Goal: Task Accomplishment & Management: Use online tool/utility

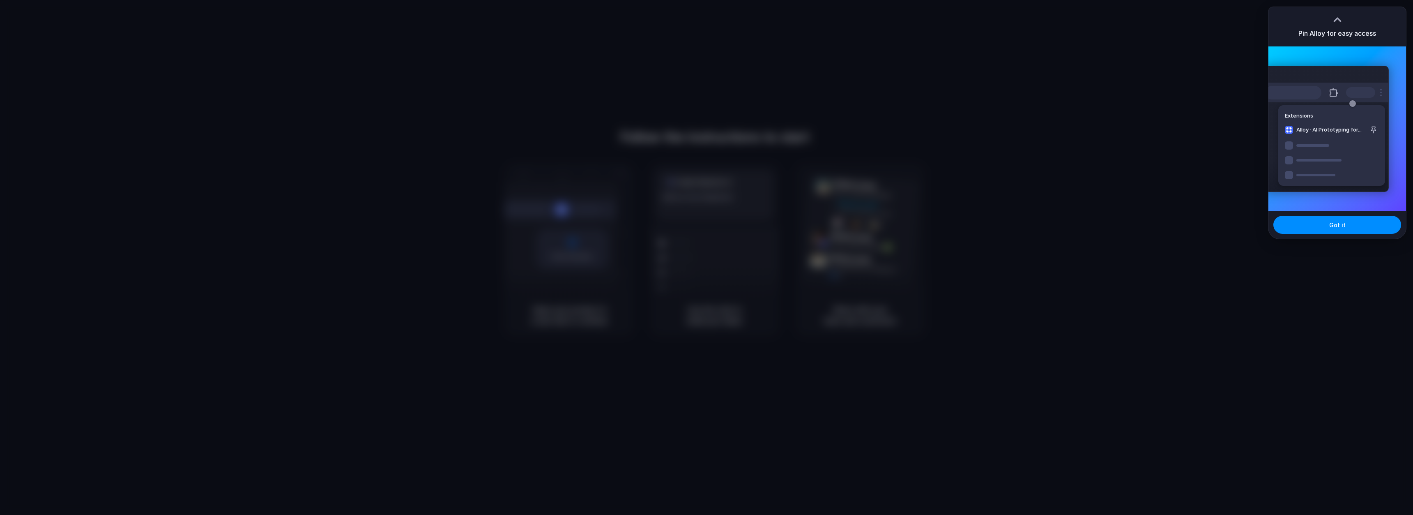
drag, startPoint x: 1226, startPoint y: 156, endPoint x: 1229, endPoint y: 160, distance: 5.0
click at [1226, 156] on div at bounding box center [706, 257] width 1413 height 515
click at [1319, 230] on button "Got it" at bounding box center [1337, 225] width 128 height 18
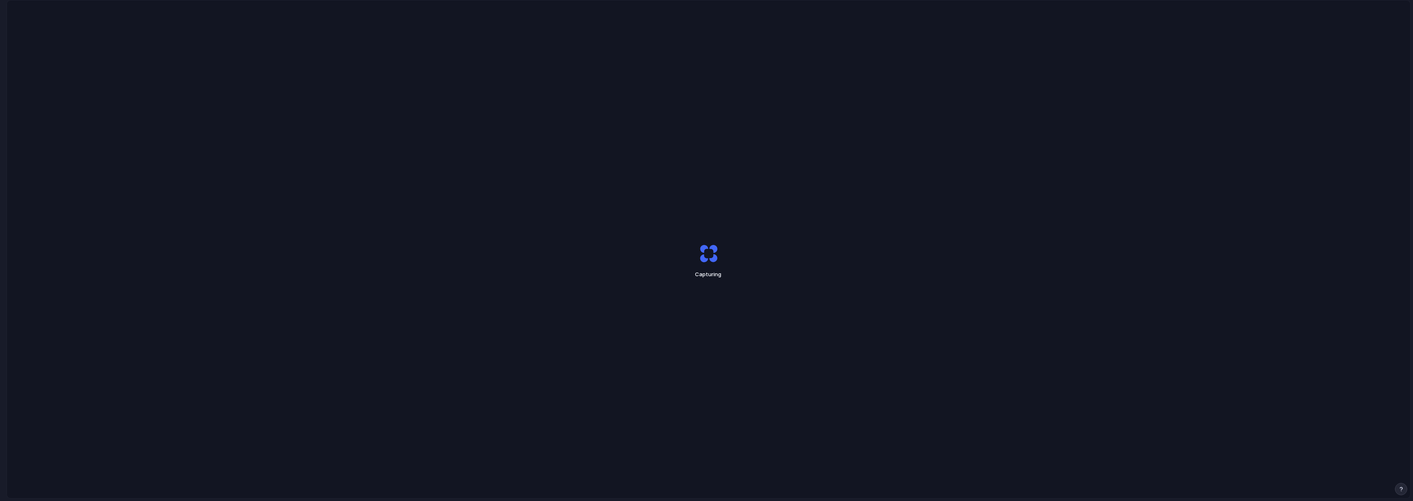
click at [234, 46] on div "Capturing" at bounding box center [708, 260] width 1403 height 520
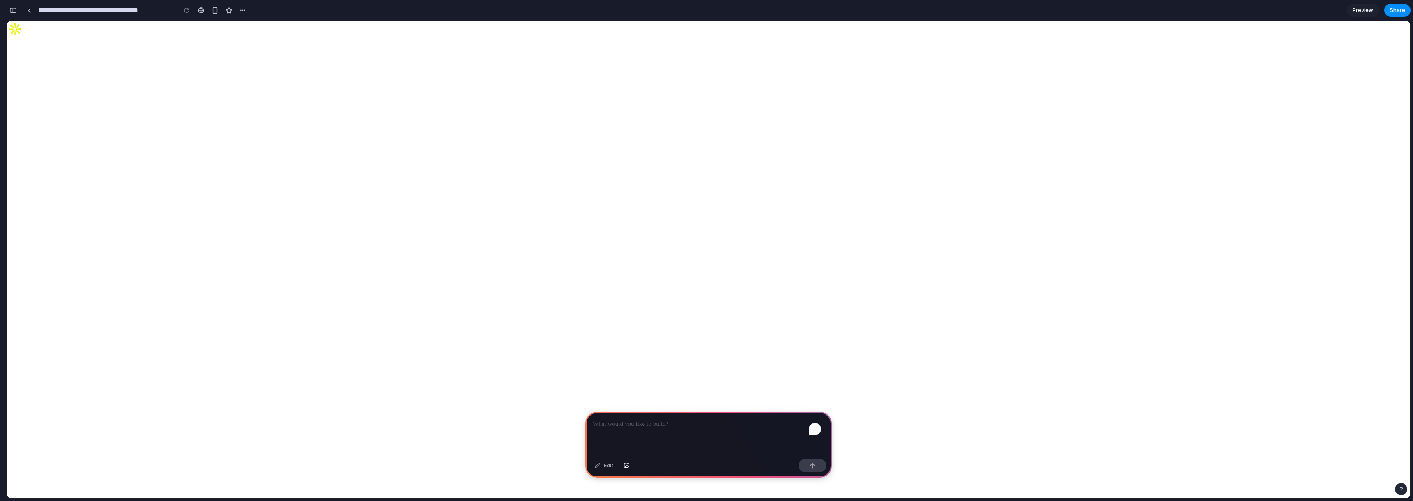
click at [65, 208] on input "text" at bounding box center [36, 212] width 58 height 8
click at [105, 187] on h2 "Find Member" at bounding box center [708, 193] width 1403 height 12
click at [216, 187] on header "Find Member + Invite Member" at bounding box center [708, 197] width 1403 height 20
click at [53, 198] on button "+ Invite Member" at bounding box center [30, 202] width 46 height 9
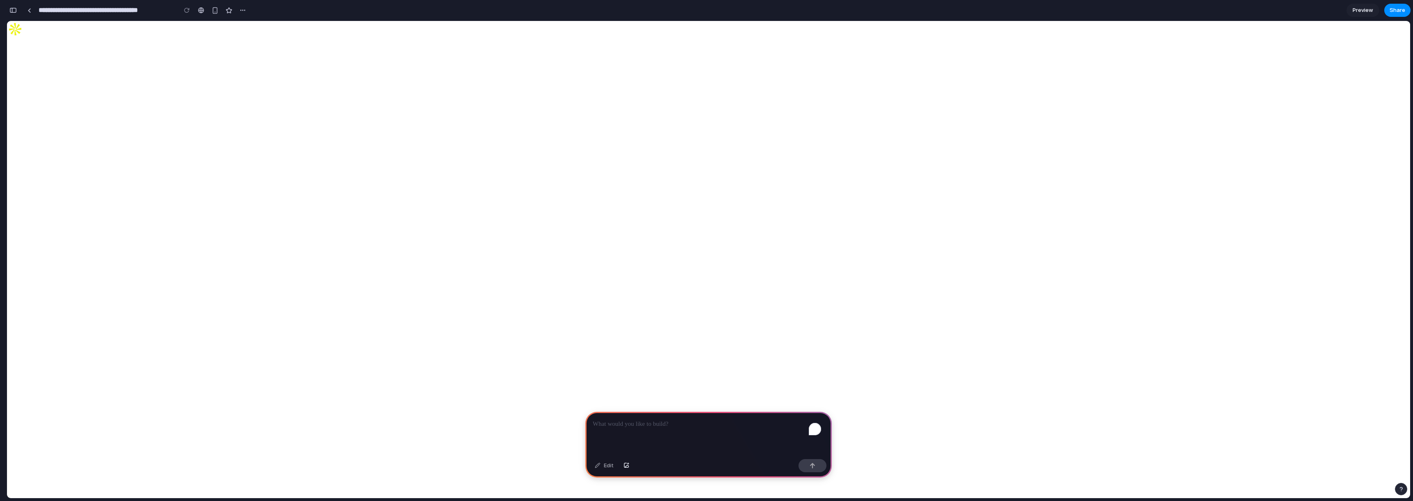
click at [85, 207] on button "Clear" at bounding box center [75, 211] width 20 height 9
click at [698, 419] on p "To enrich screen reader interactions, please activate Accessibility in Grammarl…" at bounding box center [709, 424] width 232 height 10
click at [90, 368] on button "examinations" at bounding box center [70, 372] width 39 height 9
drag, startPoint x: 679, startPoint y: 423, endPoint x: 698, endPoint y: 421, distance: 19.4
click at [681, 423] on p "**********" at bounding box center [707, 424] width 228 height 10
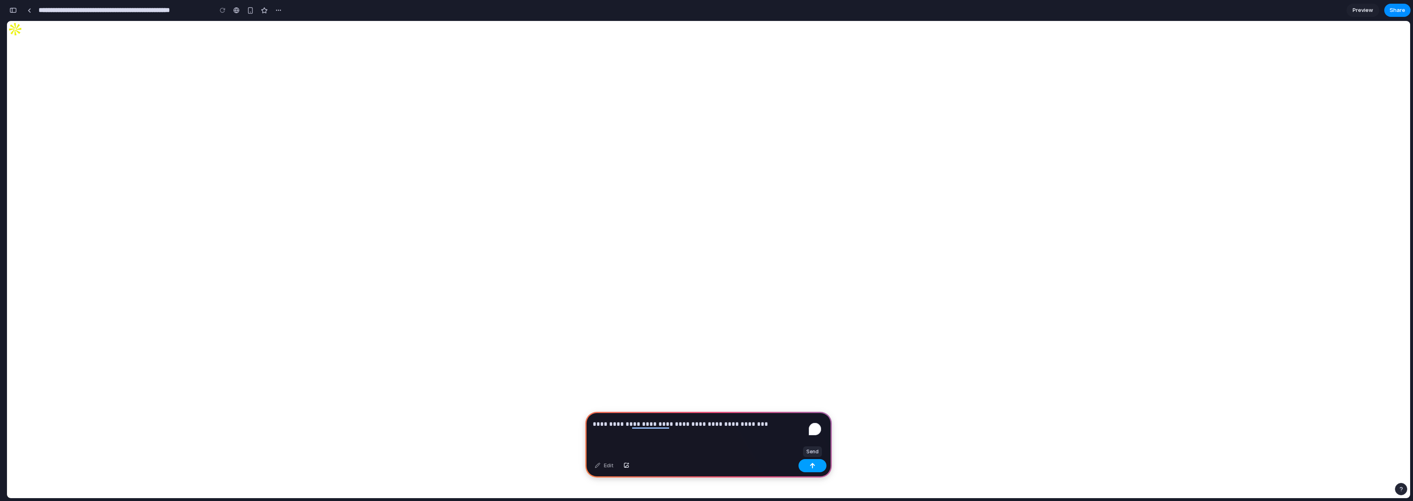
click at [813, 462] on button "button" at bounding box center [812, 465] width 28 height 13
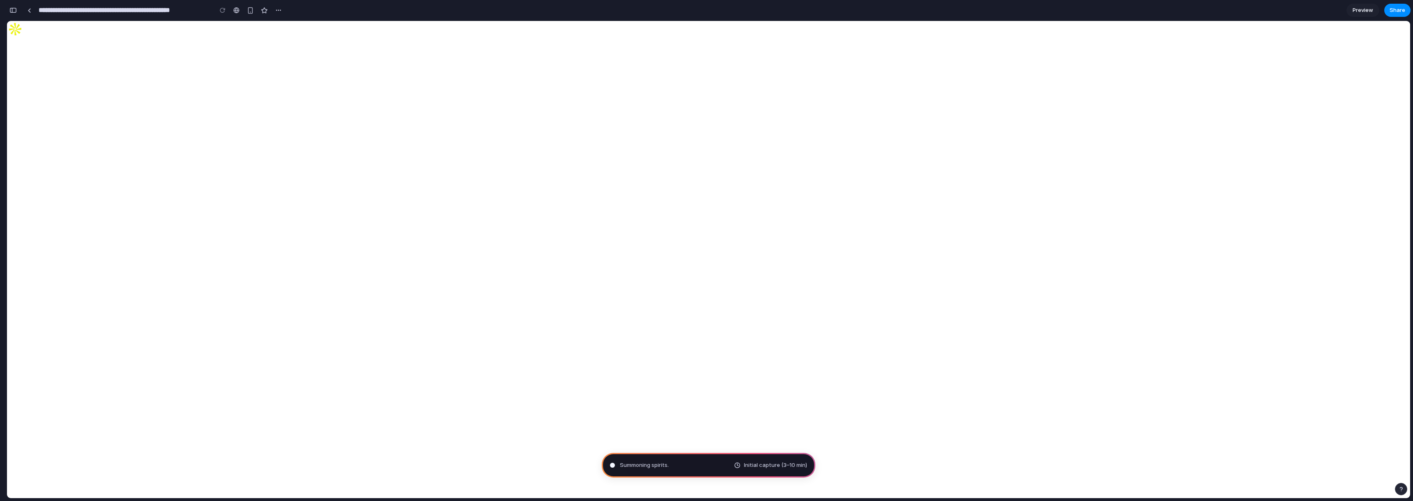
click at [715, 241] on div at bounding box center [706, 250] width 16 height 19
click at [646, 464] on span "Consulting the digital oracle" at bounding box center [657, 465] width 74 height 8
click at [51, 368] on button "records" at bounding box center [38, 372] width 25 height 9
click at [90, 368] on button "examinations" at bounding box center [70, 372] width 39 height 9
type input "**********"
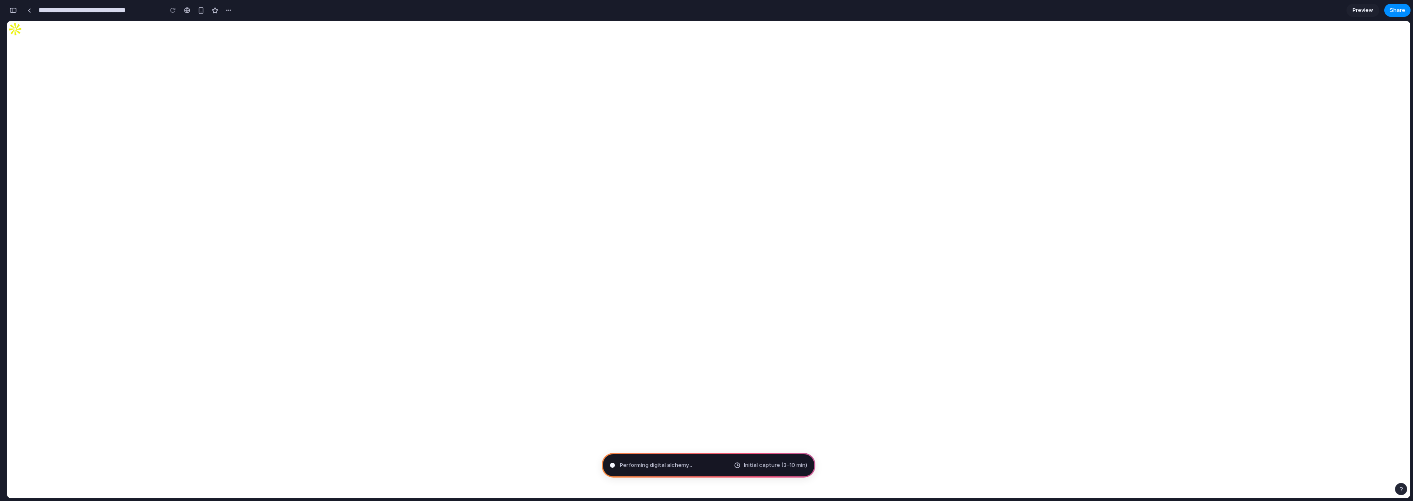
click at [1363, 8] on span "Preview" at bounding box center [1363, 10] width 21 height 8
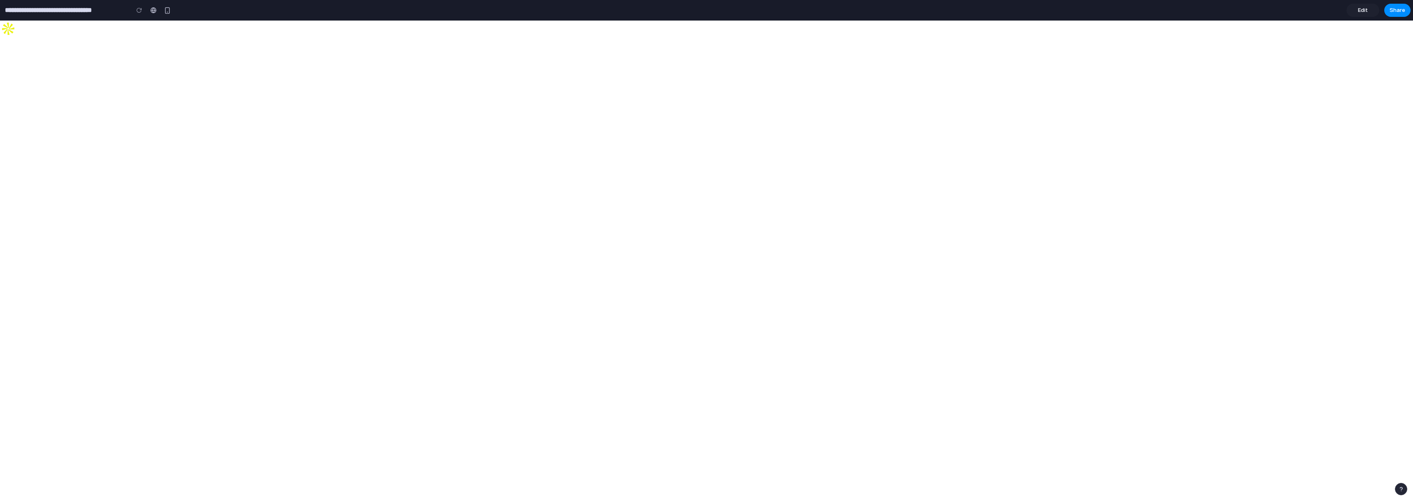
click at [1363, 8] on span "Edit" at bounding box center [1363, 10] width 10 height 8
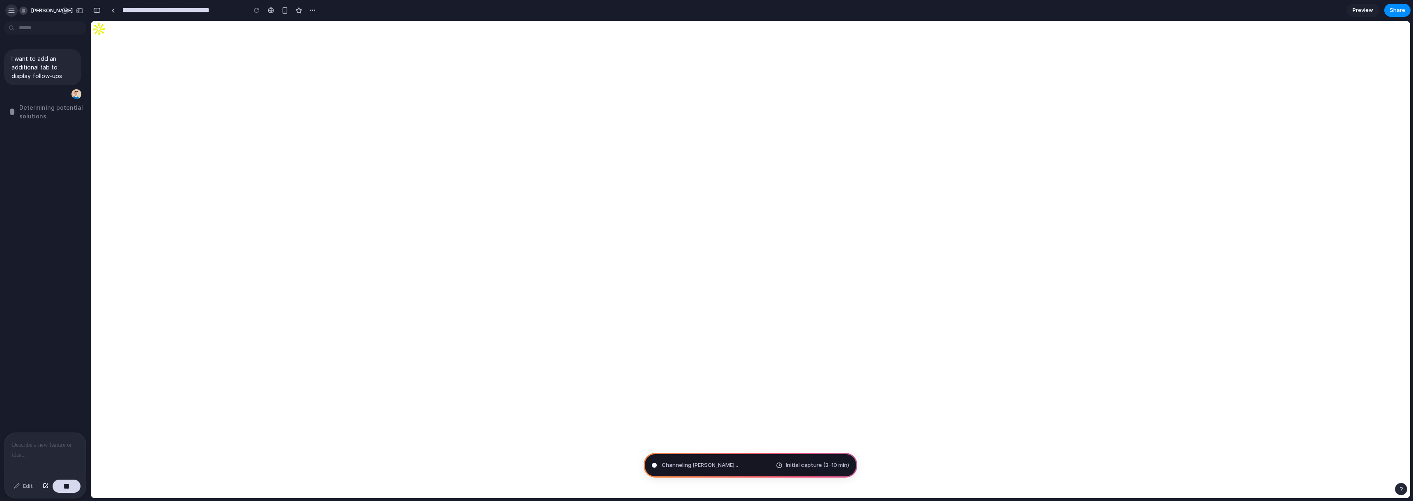
click at [9, 9] on div "button" at bounding box center [11, 10] width 7 height 7
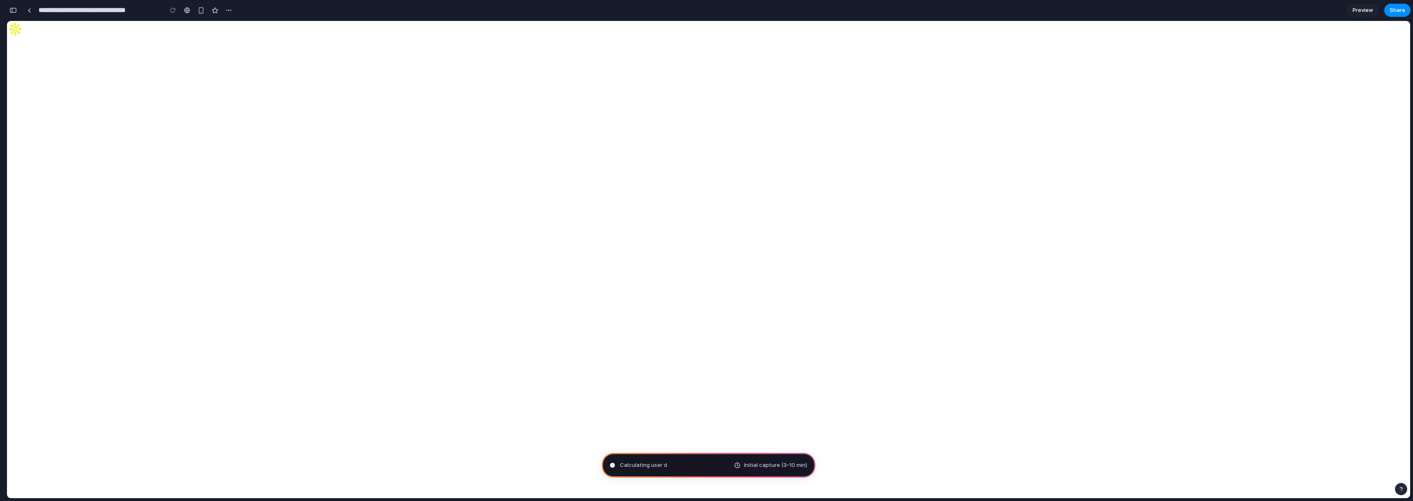
click at [12, 9] on div "button" at bounding box center [12, 10] width 7 height 6
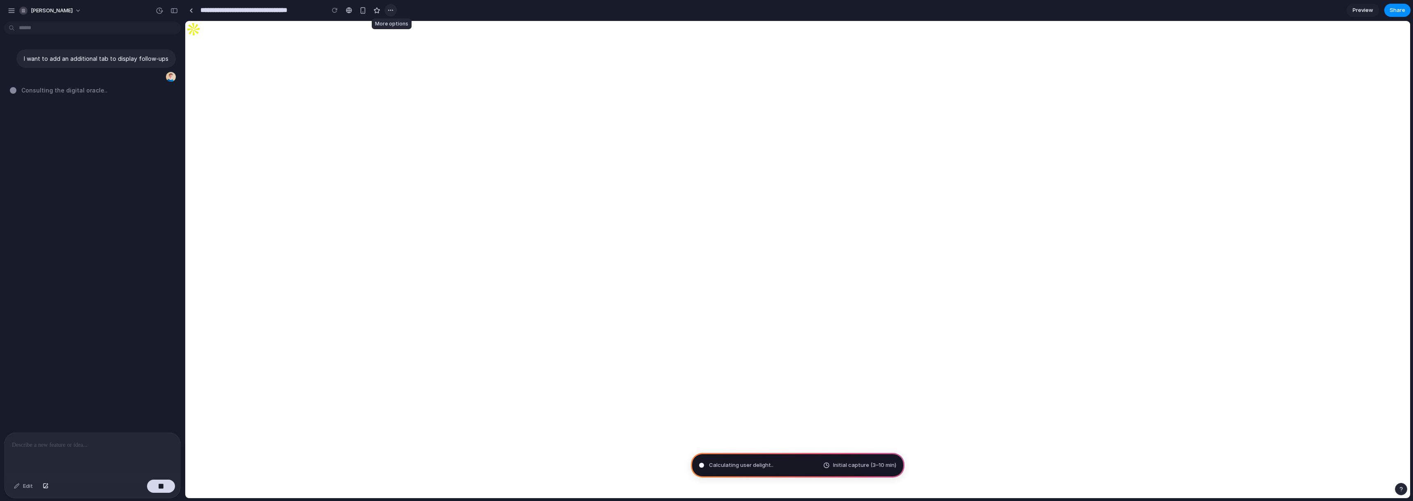
click at [394, 9] on button "button" at bounding box center [390, 10] width 12 height 12
click at [392, 8] on div "Duplicate Delete" at bounding box center [706, 250] width 1413 height 501
click at [851, 462] on span "Initial capture (3–10 min)" at bounding box center [864, 465] width 63 height 8
click at [724, 468] on span "Determining potential solutions ." at bounding box center [750, 465] width 83 height 8
click at [701, 465] on div at bounding box center [701, 465] width 4 height 4
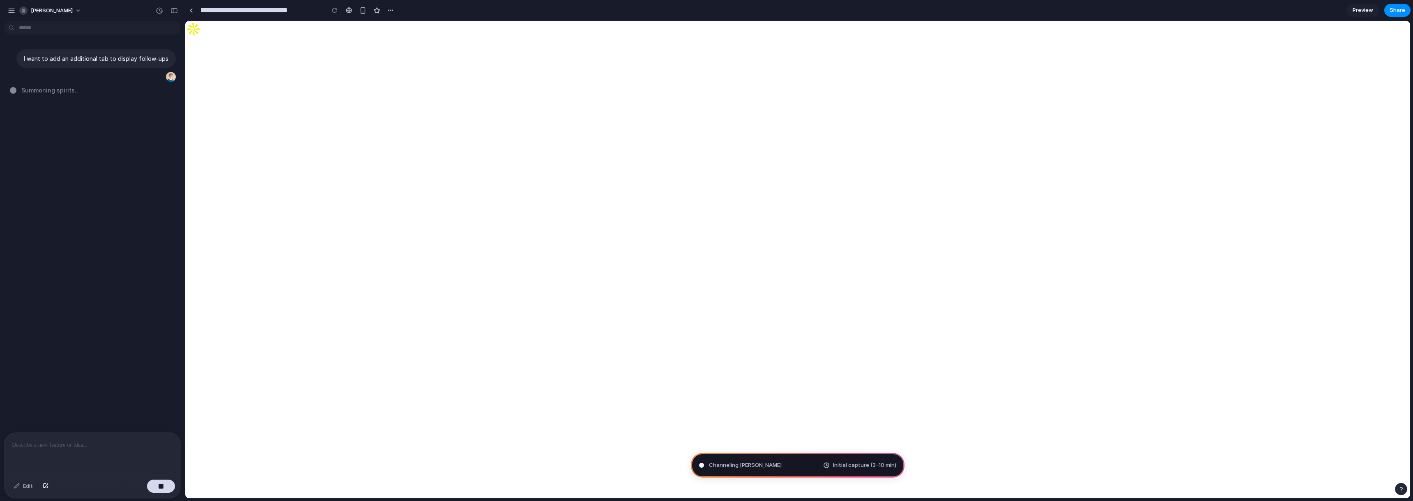
click at [206, 70] on link "Members" at bounding box center [797, 60] width 1225 height 19
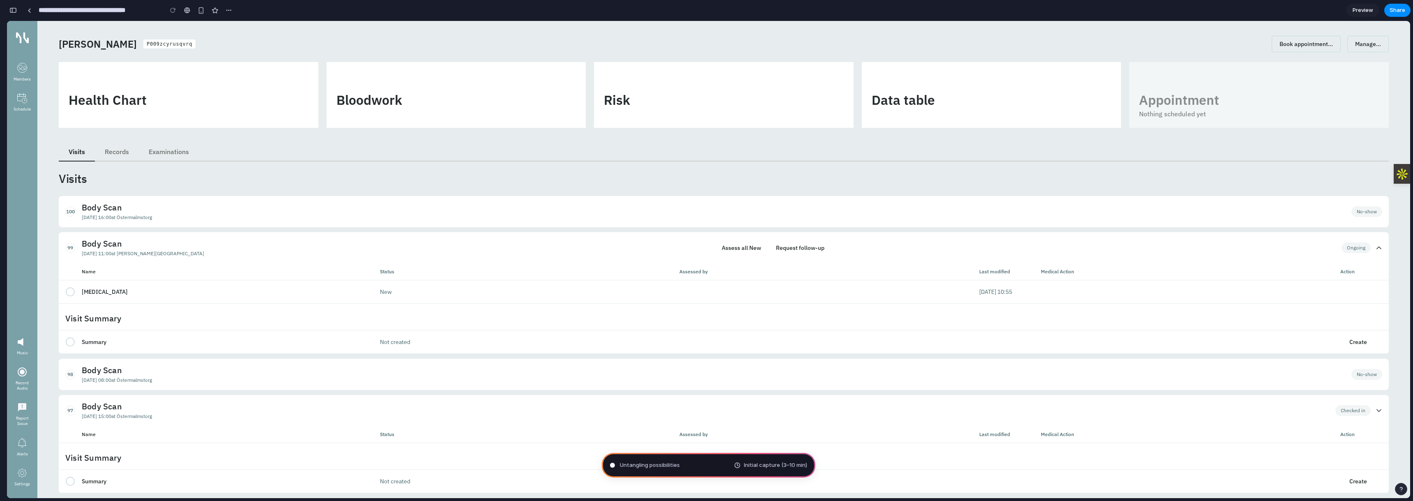
scroll to position [171, 0]
click at [13, 8] on div "button" at bounding box center [12, 10] width 7 height 6
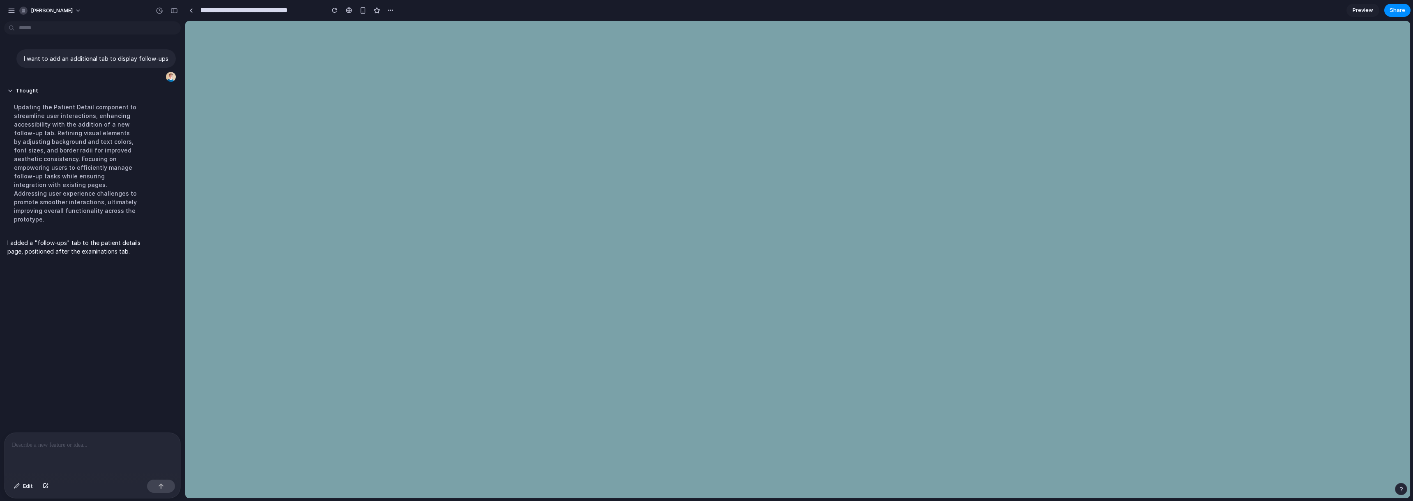
scroll to position [0, 0]
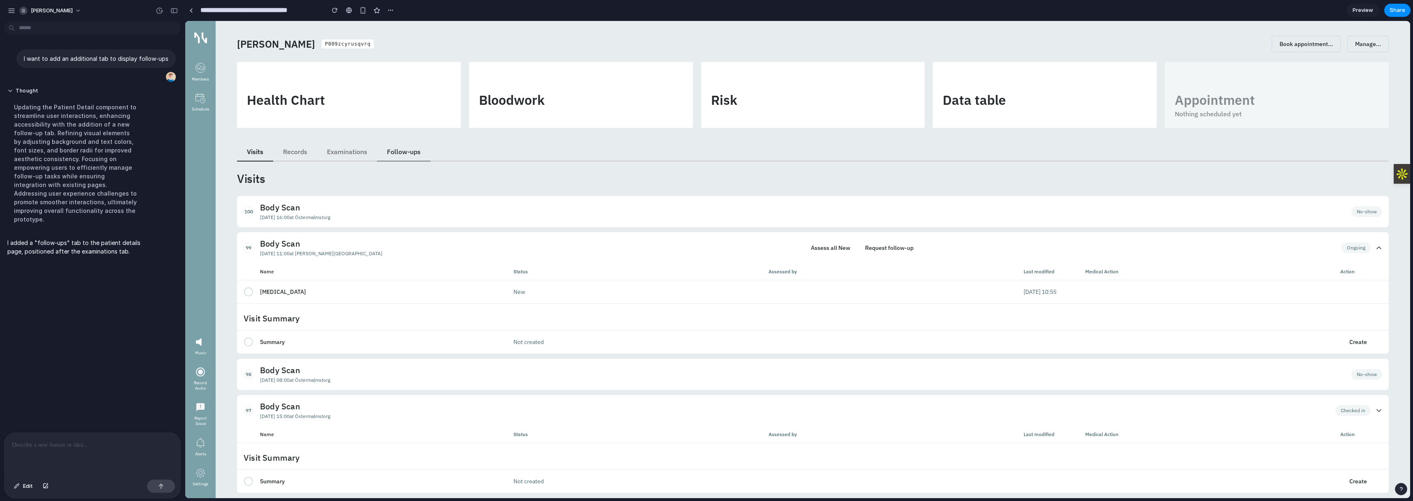
click at [403, 154] on button "follow-ups" at bounding box center [403, 152] width 53 height 19
click at [418, 151] on button "follow-ups" at bounding box center [403, 152] width 53 height 19
click at [74, 442] on p at bounding box center [92, 445] width 161 height 10
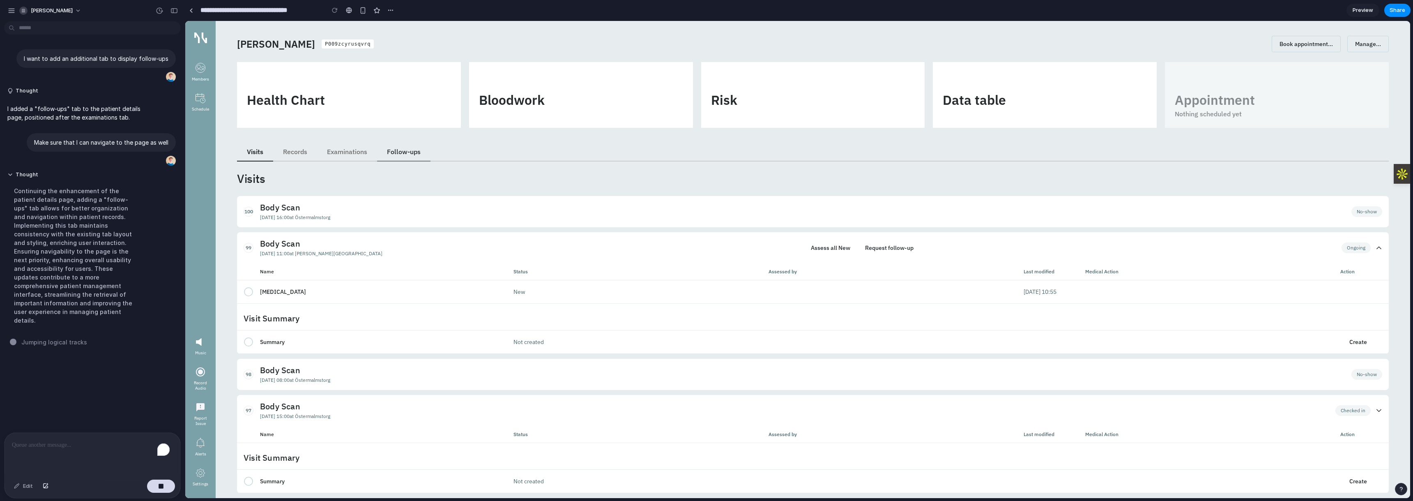
click at [412, 147] on button "follow-ups" at bounding box center [403, 152] width 53 height 19
click at [399, 149] on button "follow-ups" at bounding box center [403, 152] width 53 height 19
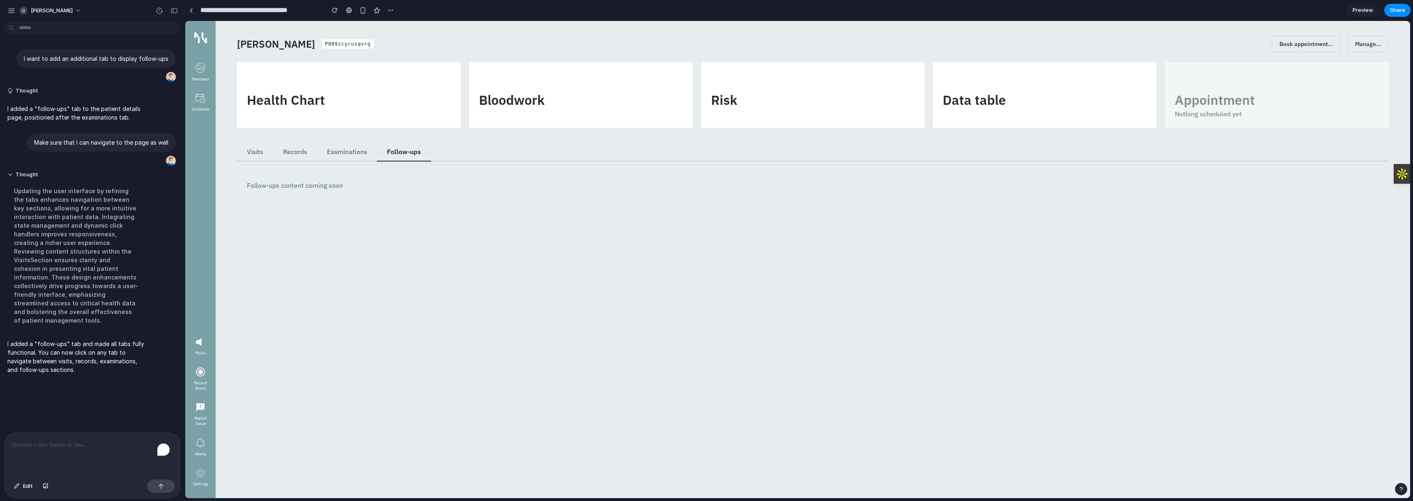
click at [303, 198] on div "Follow-ups content coming soon" at bounding box center [813, 185] width 1152 height 28
click at [260, 152] on button "visits" at bounding box center [255, 152] width 36 height 19
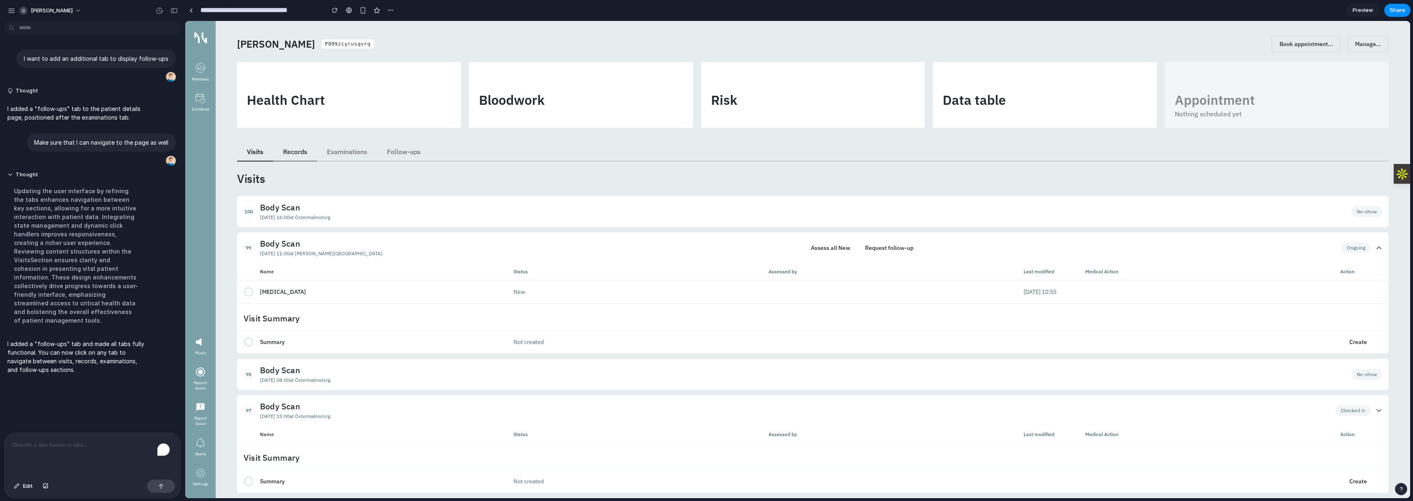
click at [294, 151] on button "records" at bounding box center [295, 152] width 44 height 19
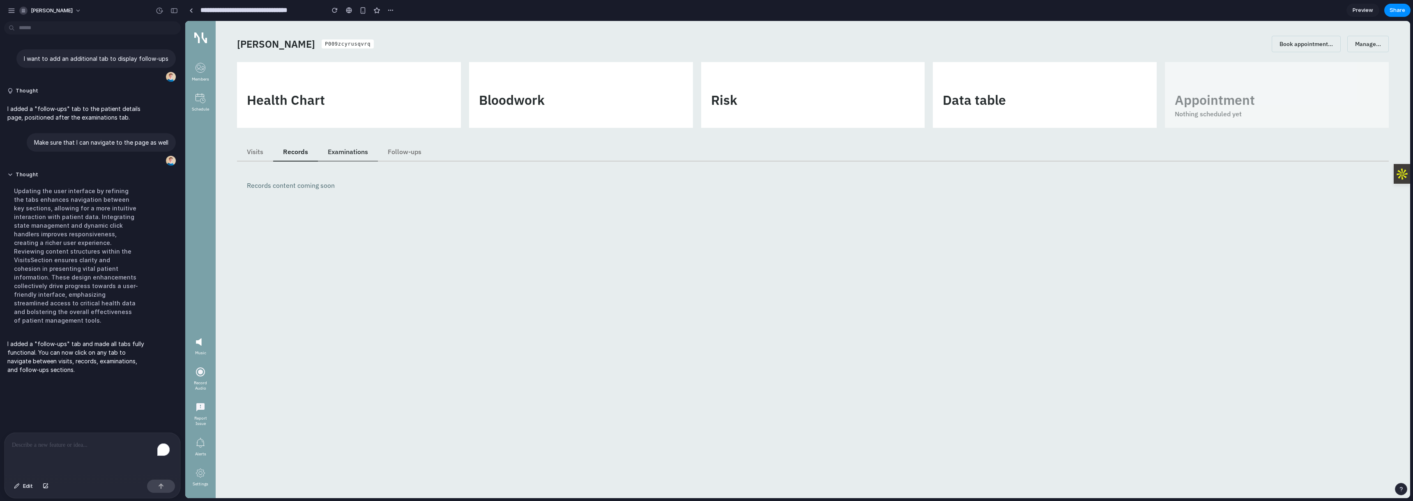
click at [340, 149] on button "examinations" at bounding box center [348, 152] width 60 height 19
click at [233, 150] on div "[PERSON_NAME] P009zcyrusqvrq Book appointment... Booking actions Pricing detail…" at bounding box center [813, 259] width 1194 height 477
click at [251, 148] on button "visits" at bounding box center [255, 152] width 36 height 19
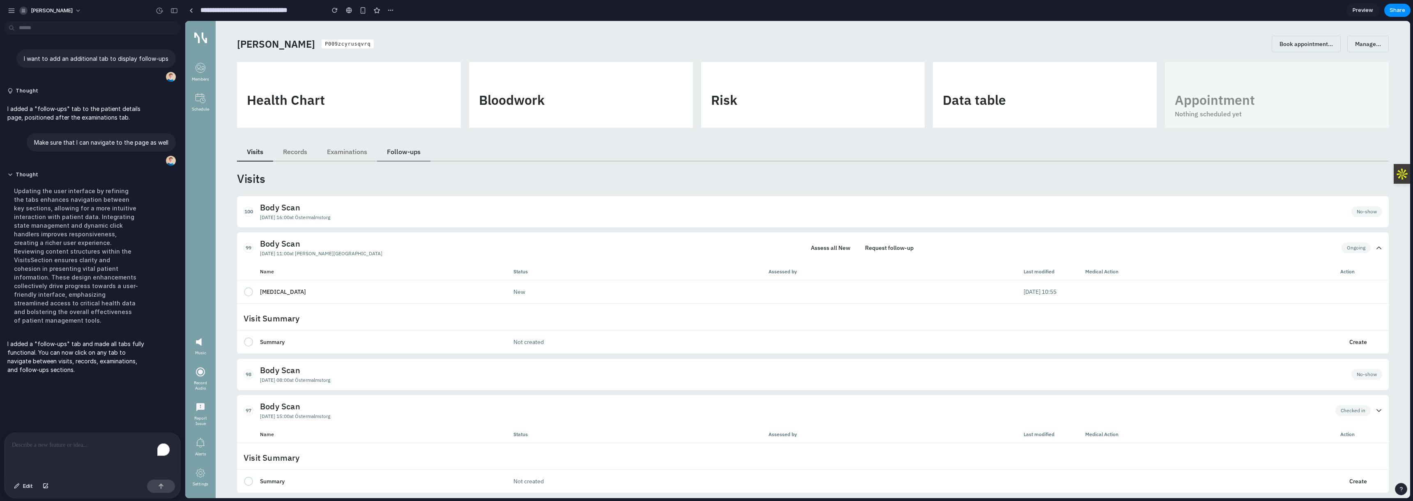
click at [407, 147] on button "follow-ups" at bounding box center [403, 152] width 53 height 19
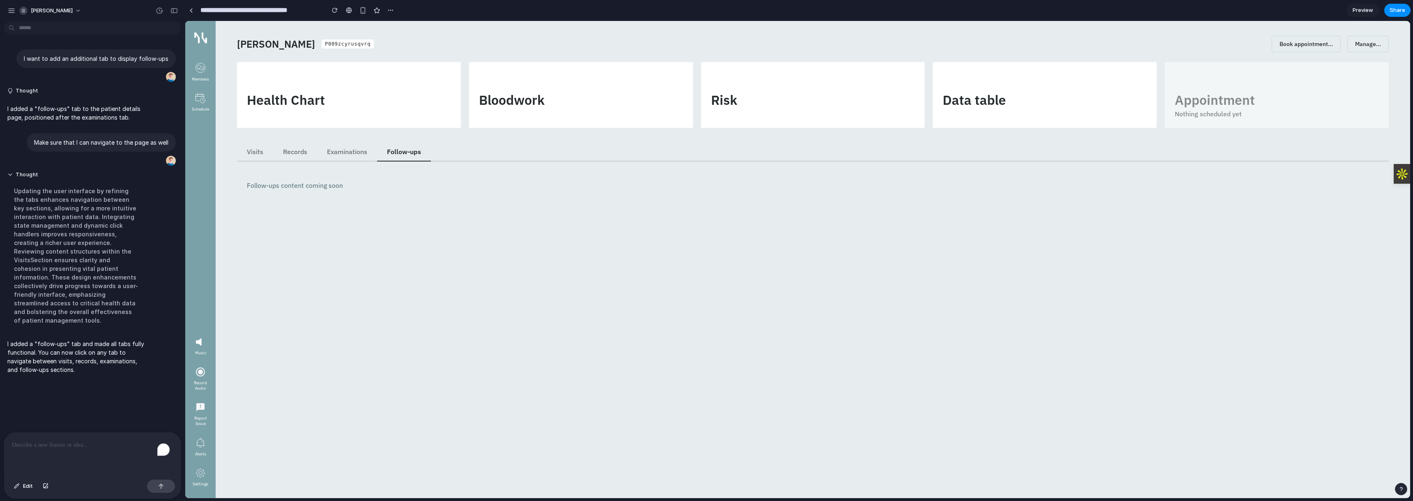
drag, startPoint x: 72, startPoint y: 435, endPoint x: 74, endPoint y: 440, distance: 5.5
click at [72, 436] on div "To enrich screen reader interactions, please activate Accessibility in Grammarl…" at bounding box center [93, 454] width 176 height 44
click at [248, 156] on button "visits" at bounding box center [255, 152] width 36 height 19
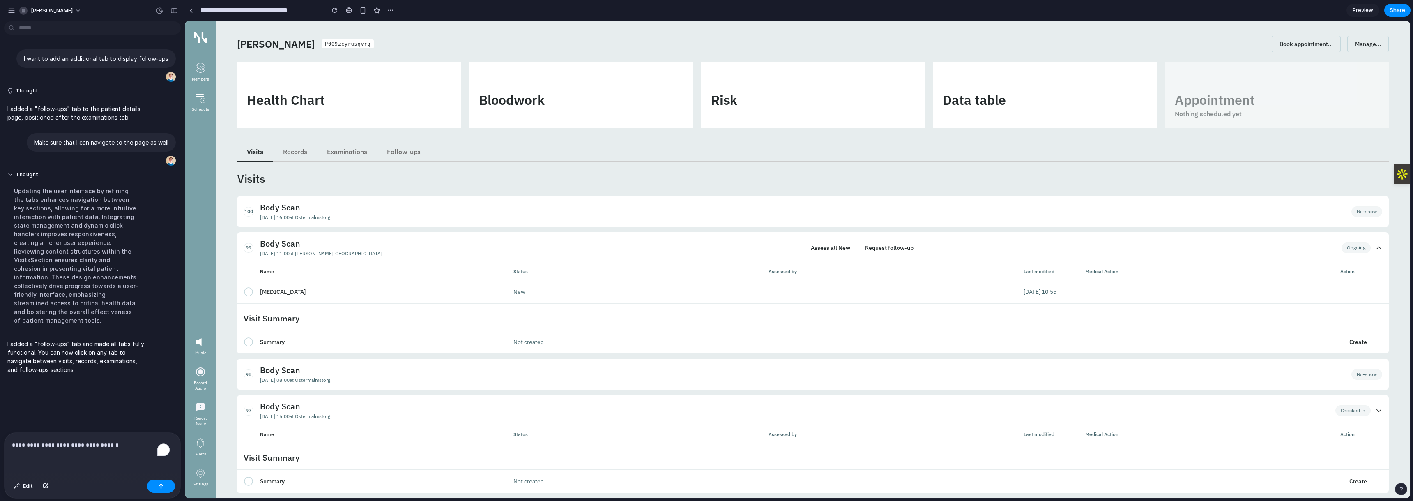
click at [300, 278] on th "Name" at bounding box center [380, 271] width 255 height 17
click at [123, 440] on p "**********" at bounding box center [91, 445] width 158 height 10
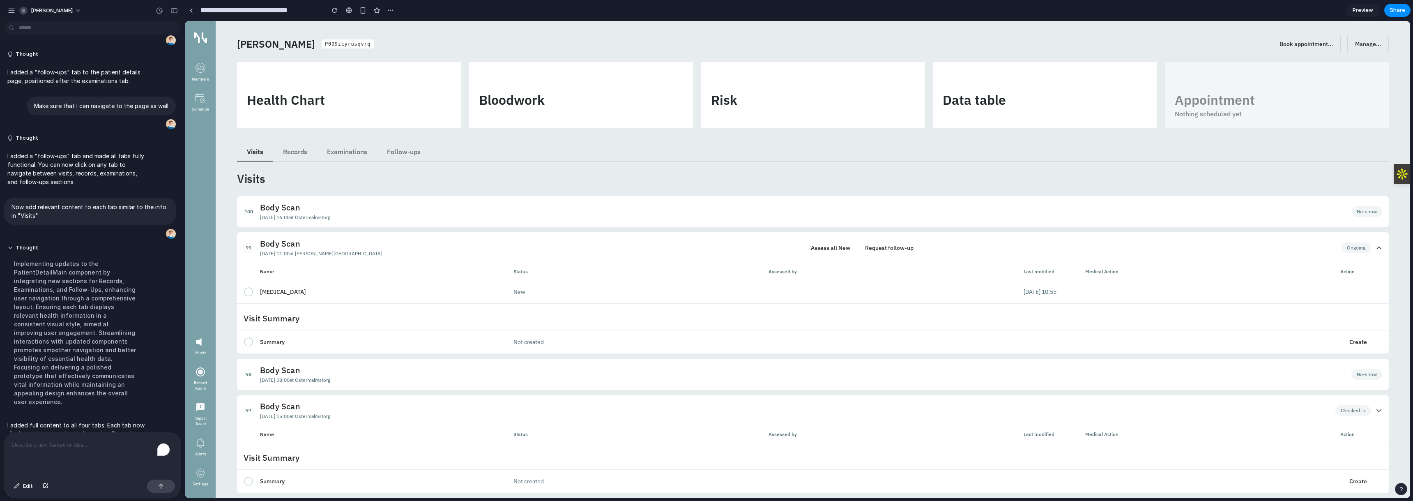
scroll to position [88, 0]
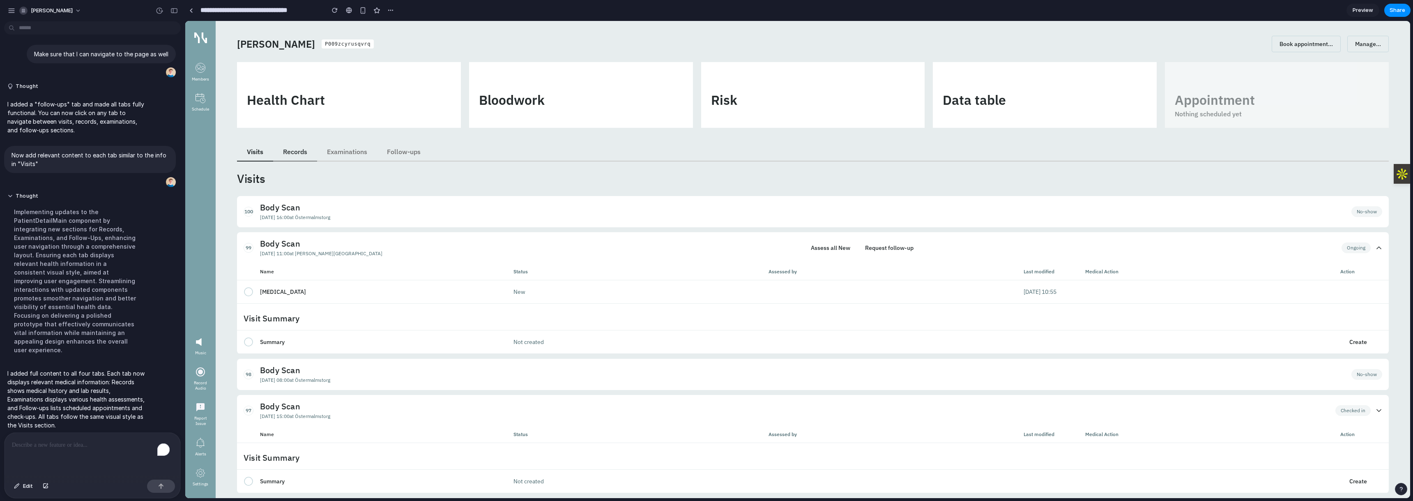
click at [301, 161] on button "records" at bounding box center [295, 152] width 44 height 19
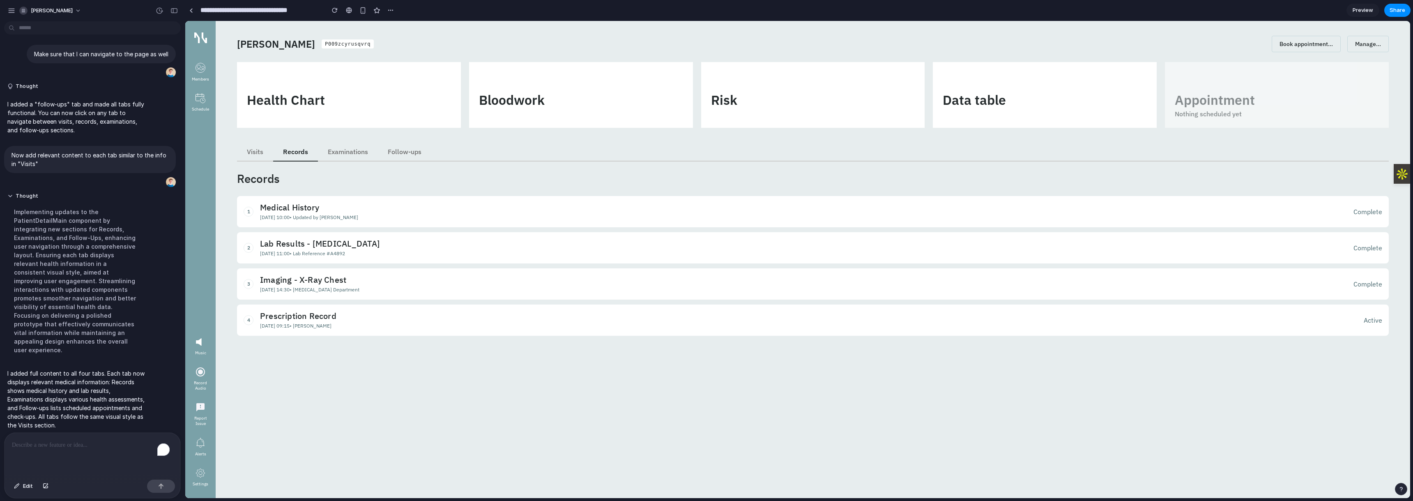
click at [302, 210] on h4 "Medical History" at bounding box center [554, 207] width 589 height 10
click at [1358, 213] on span "Complete" at bounding box center [1367, 211] width 29 height 8
click at [361, 151] on button "examinations" at bounding box center [348, 152] width 60 height 19
click at [402, 150] on button "follow-ups" at bounding box center [404, 152] width 53 height 19
click at [856, 212] on button "Schedule appointment" at bounding box center [841, 212] width 74 height 16
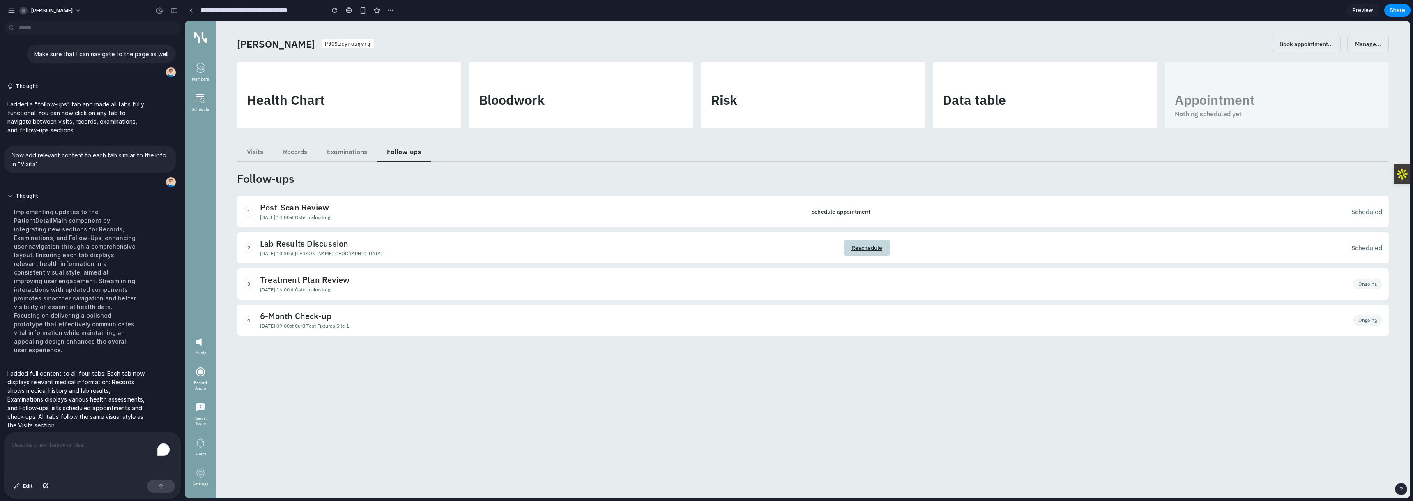
click at [848, 243] on button "Reschedule" at bounding box center [867, 248] width 46 height 16
click at [454, 173] on header "Follow-ups" at bounding box center [813, 178] width 1152 height 15
click at [317, 147] on button "examinations" at bounding box center [347, 152] width 60 height 19
click at [303, 149] on button "records" at bounding box center [295, 152] width 44 height 19
